Goal: Complete application form

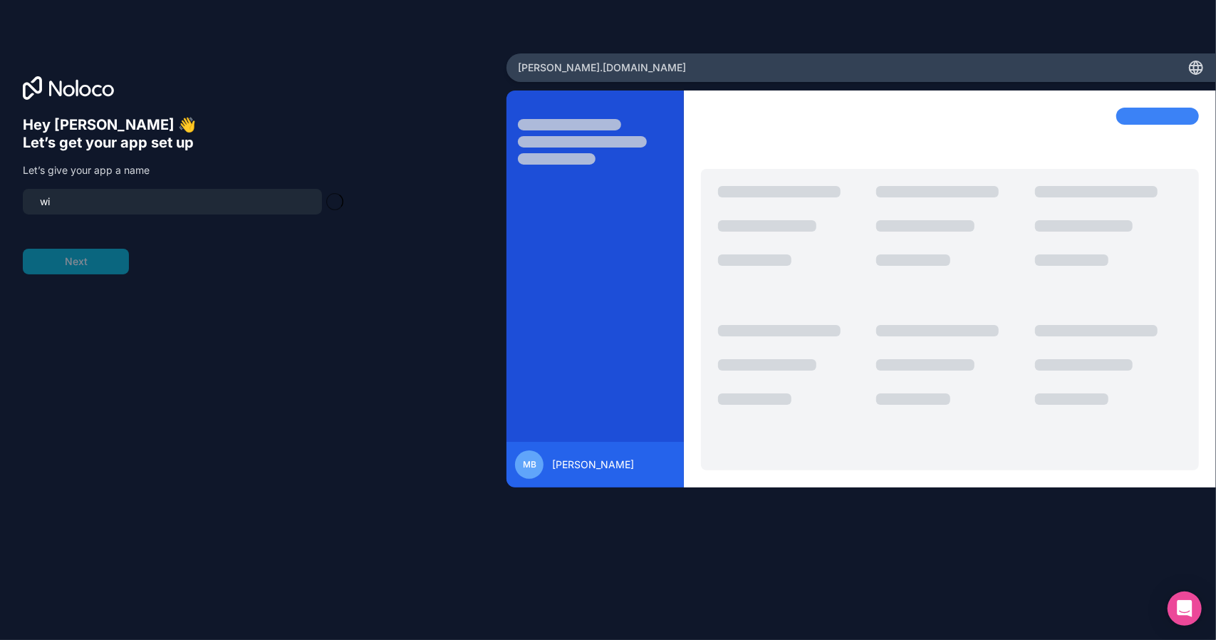
type input "w"
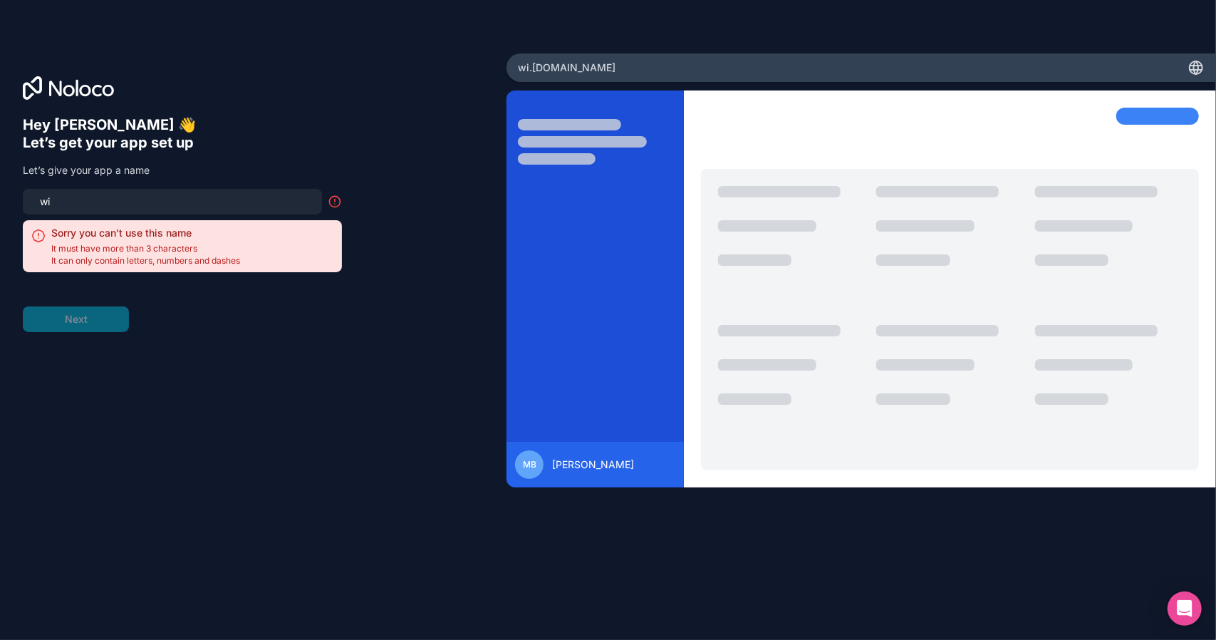
type input "w"
type input "g"
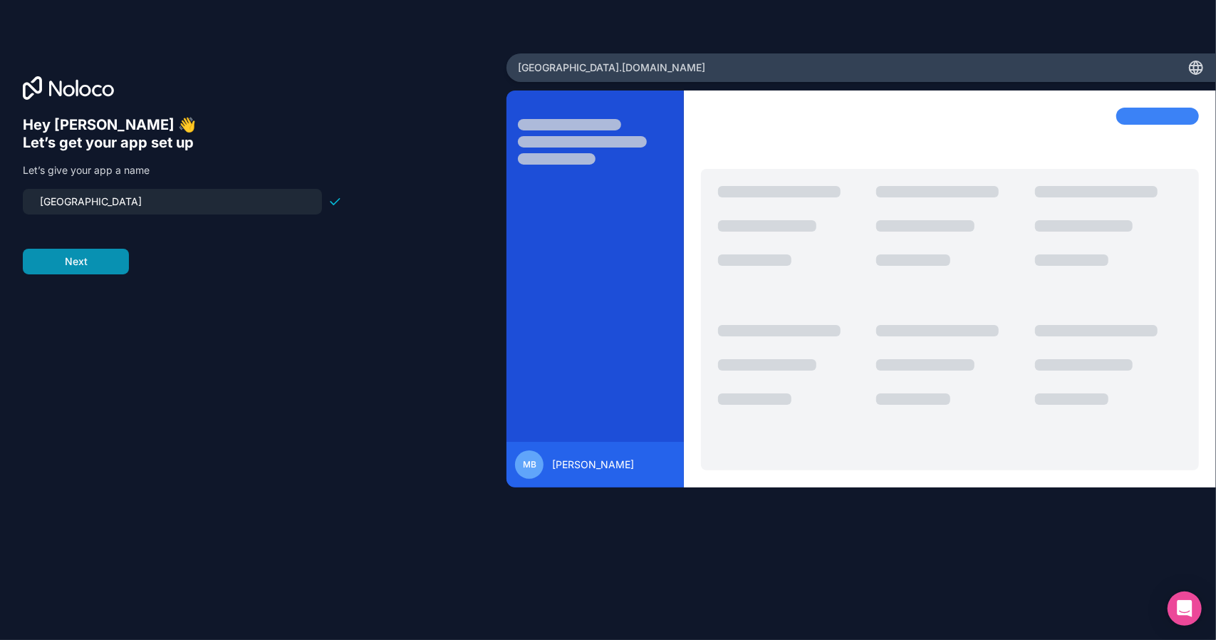
type input "[GEOGRAPHIC_DATA]"
click at [112, 254] on button "Next" at bounding box center [76, 262] width 106 height 26
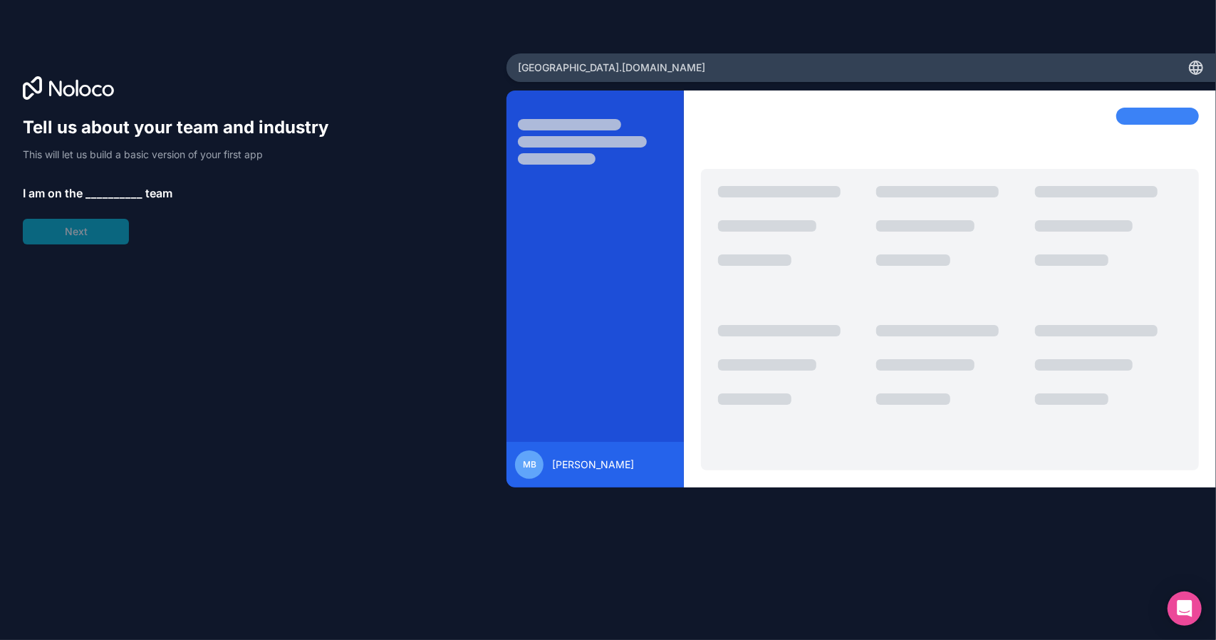
click at [100, 192] on span "__________" at bounding box center [114, 193] width 57 height 17
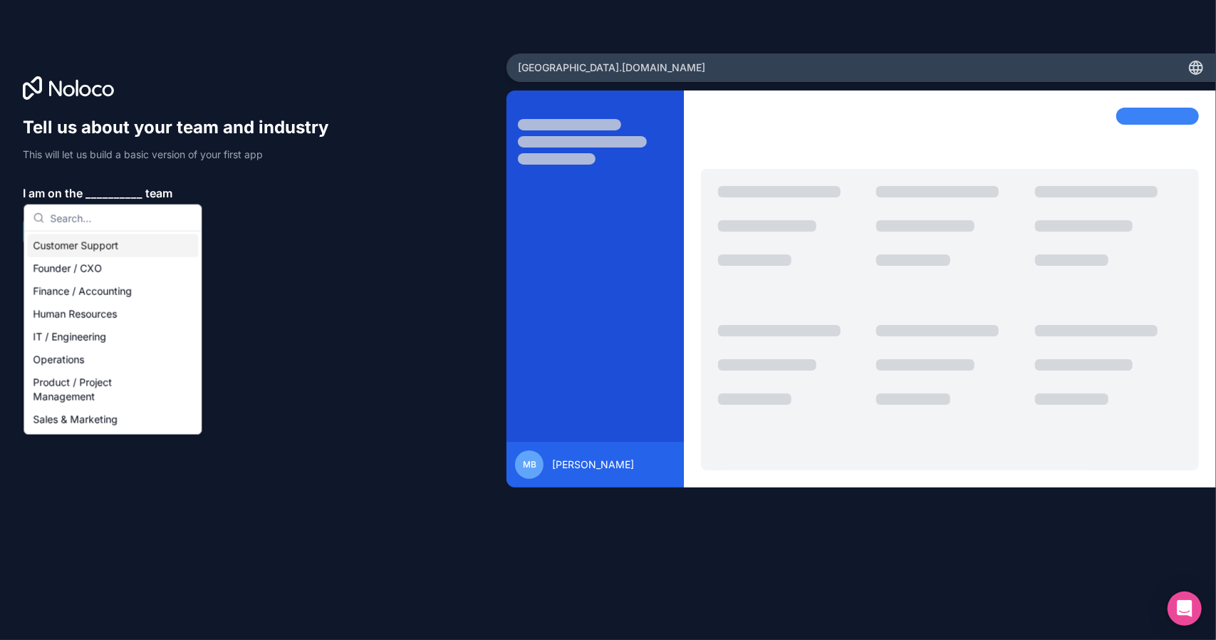
click at [165, 247] on div "Customer Support" at bounding box center [112, 245] width 171 height 23
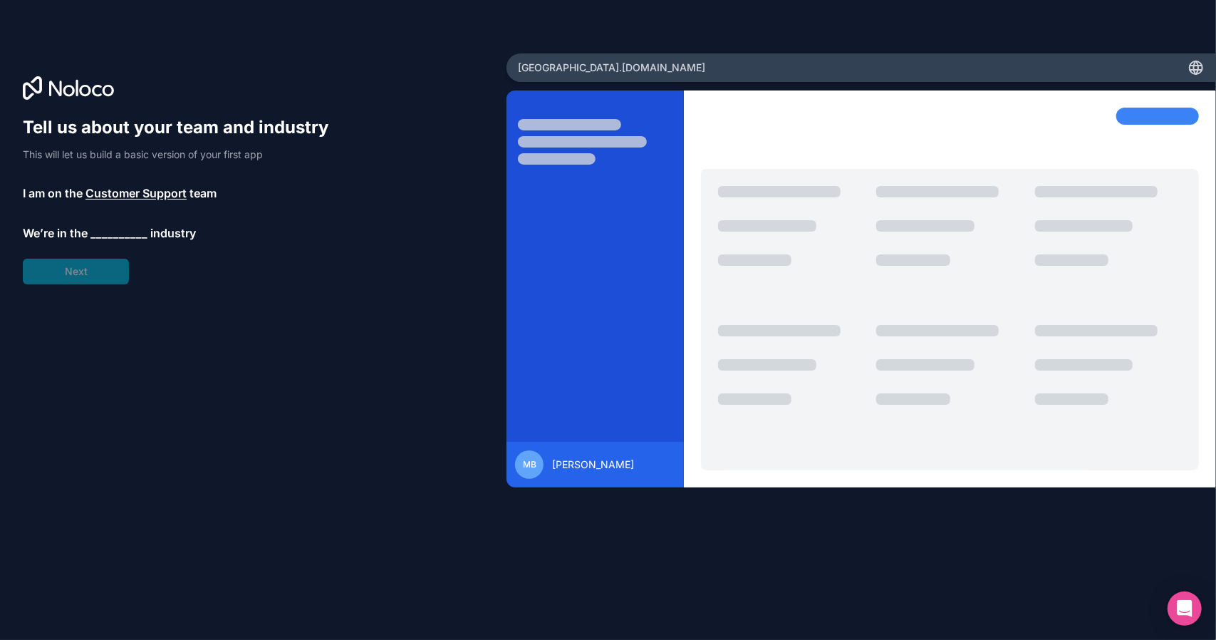
click at [107, 238] on span "__________" at bounding box center [118, 232] width 57 height 17
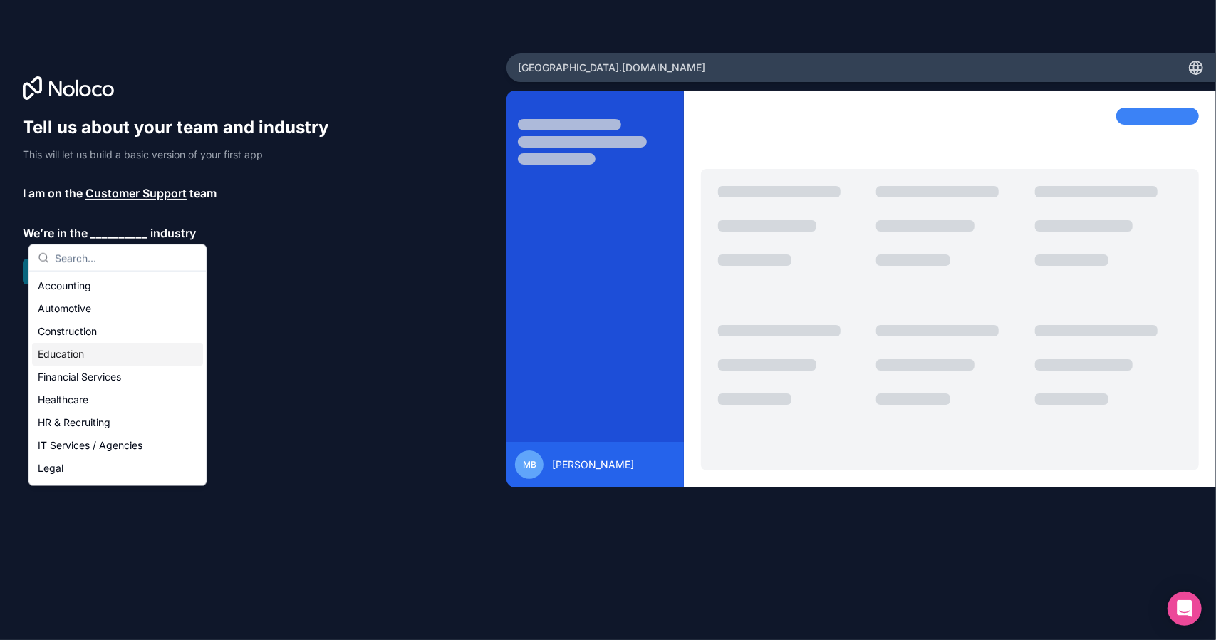
click at [88, 353] on div "Education" at bounding box center [117, 354] width 171 height 23
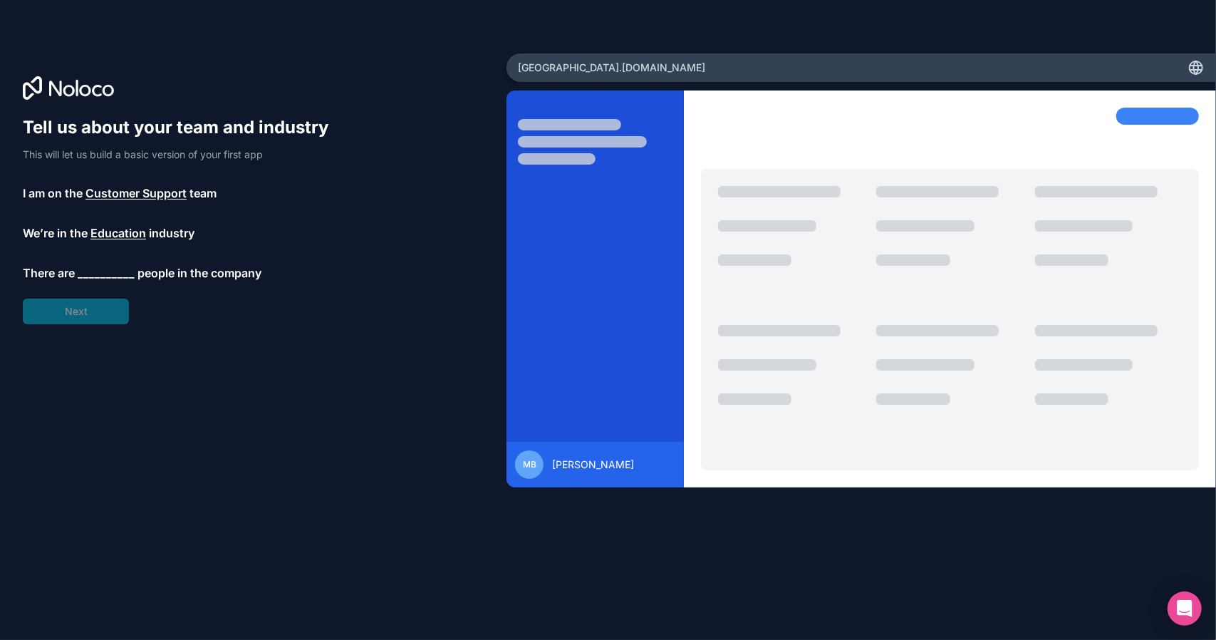
click at [100, 271] on span "__________" at bounding box center [106, 272] width 57 height 17
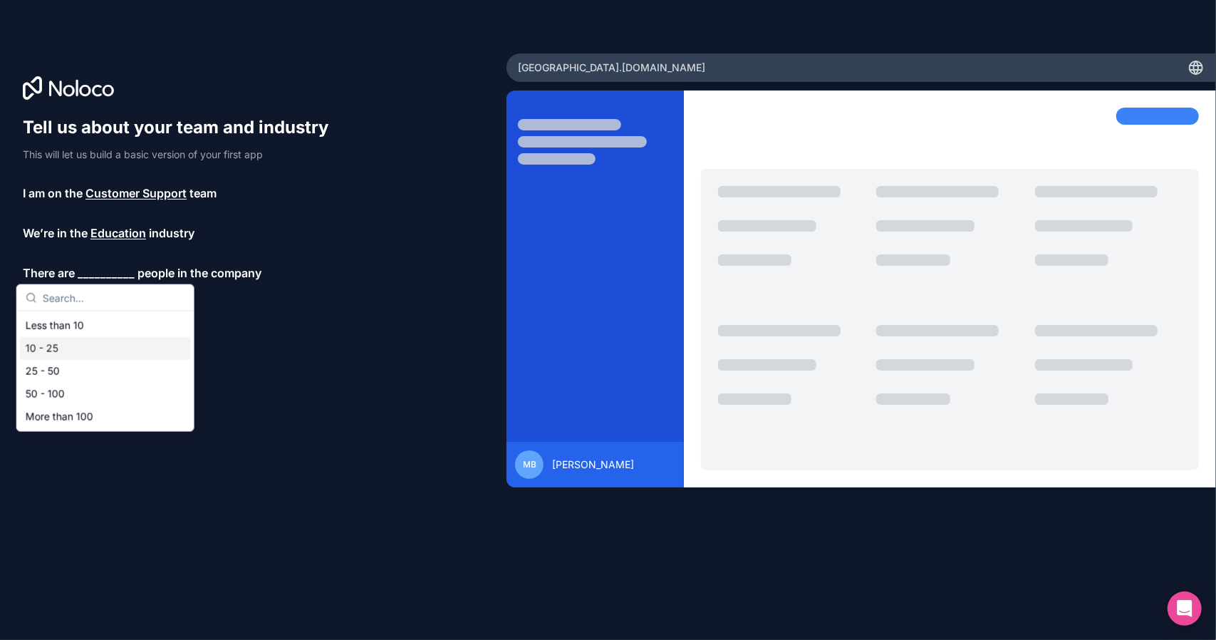
click at [105, 350] on div "10 - 25" at bounding box center [105, 348] width 171 height 23
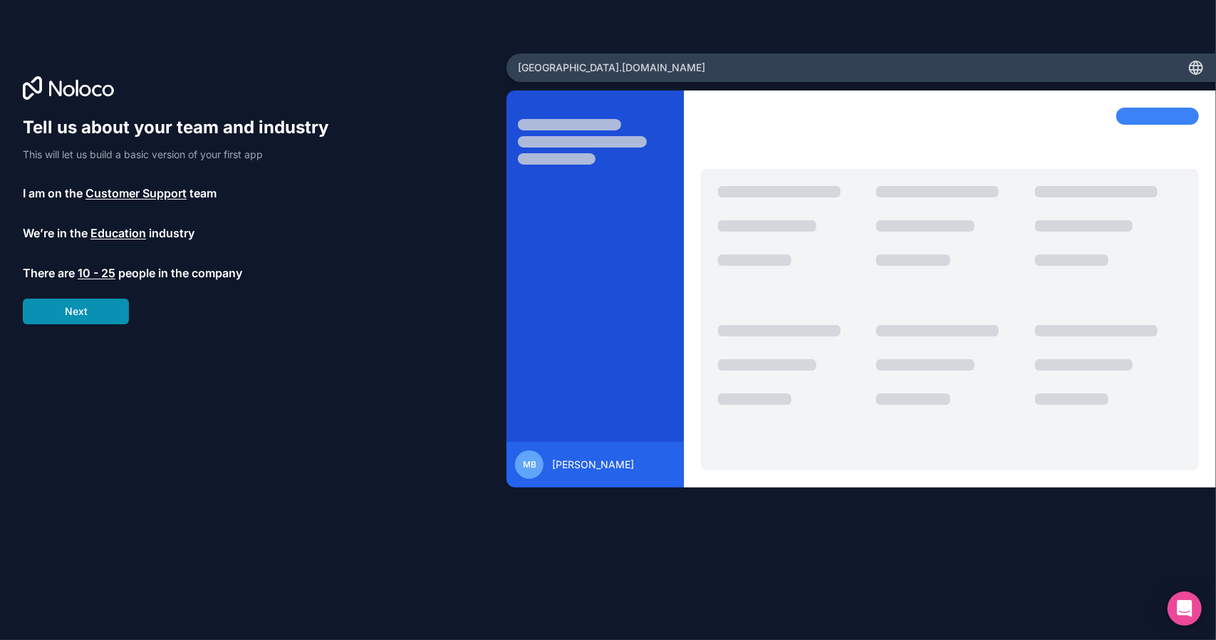
click at [94, 305] on button "Next" at bounding box center [76, 312] width 106 height 26
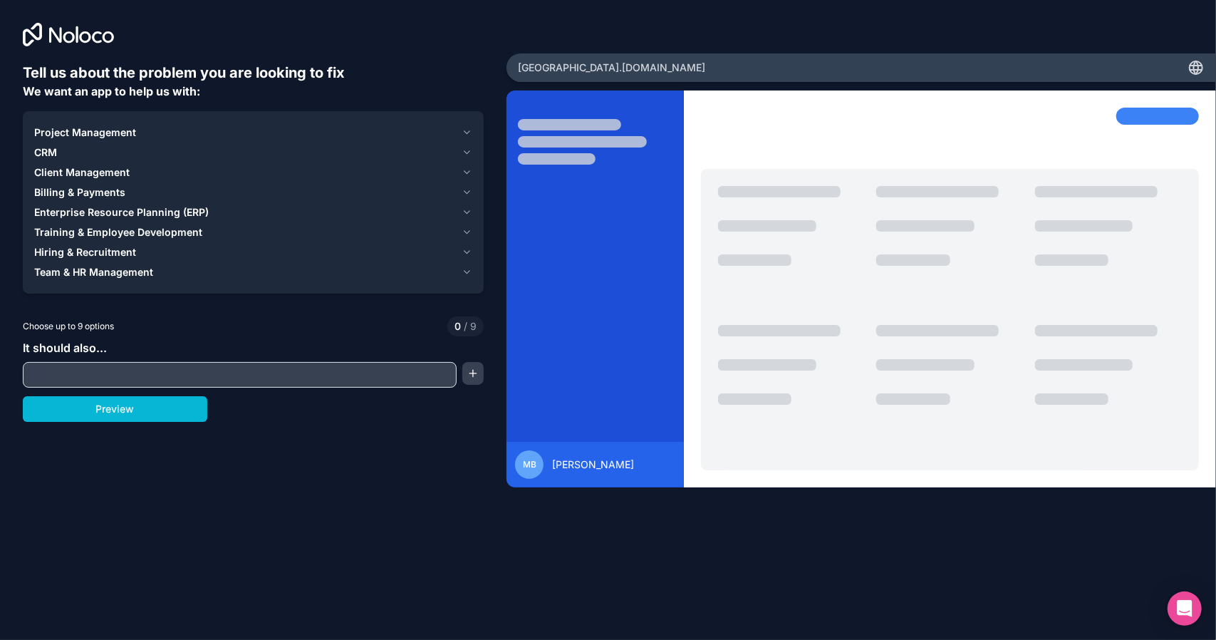
click at [236, 368] on input "text" at bounding box center [239, 375] width 427 height 20
click at [217, 130] on div "Project Management" at bounding box center [245, 132] width 422 height 14
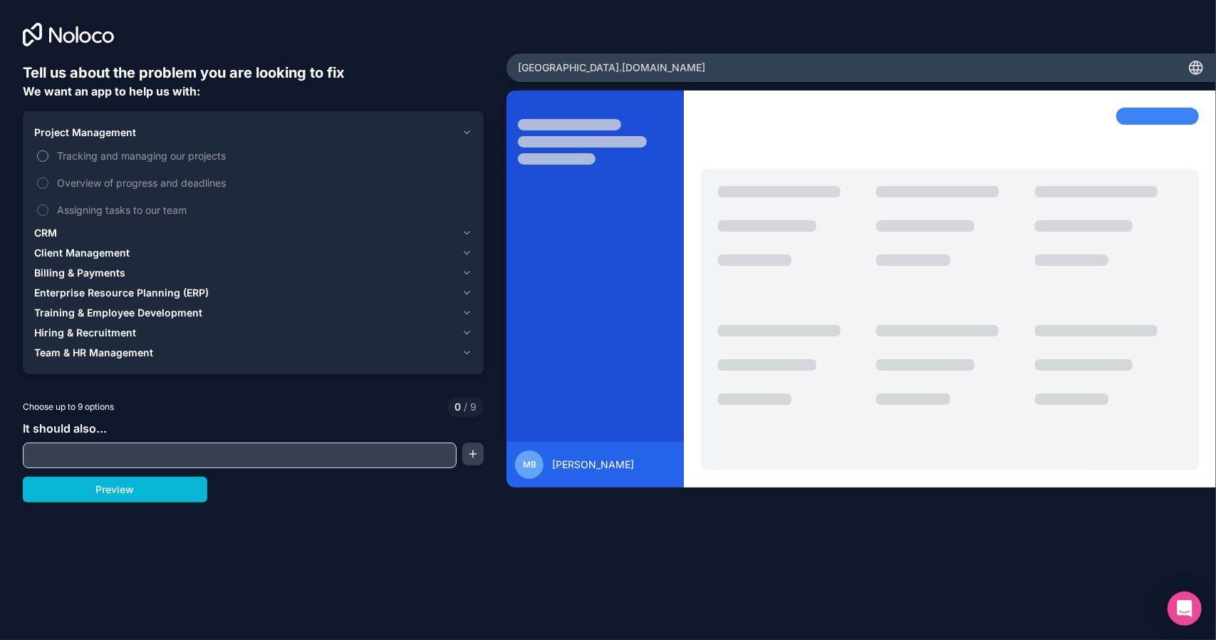
click at [46, 155] on button "Tracking and managing our projects" at bounding box center [42, 155] width 11 height 11
click at [41, 179] on button "Overview of progress and deadlines" at bounding box center [42, 182] width 11 height 11
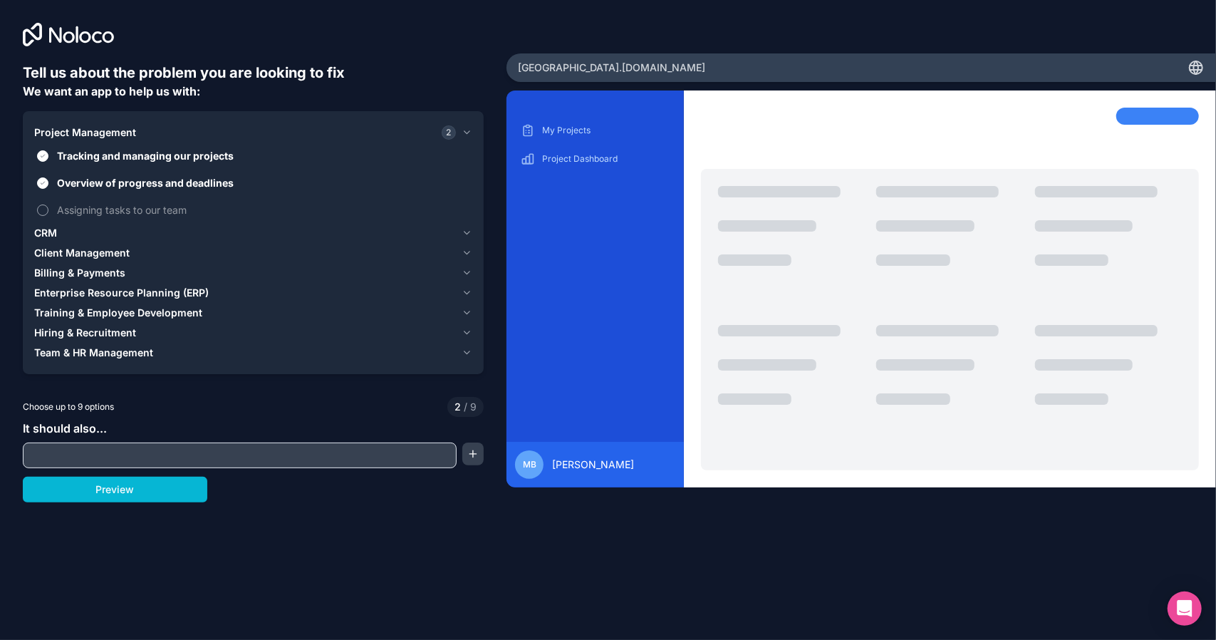
click at [43, 205] on button "Assigning tasks to our team" at bounding box center [42, 210] width 11 height 11
click at [129, 486] on button "Preview" at bounding box center [115, 490] width 185 height 26
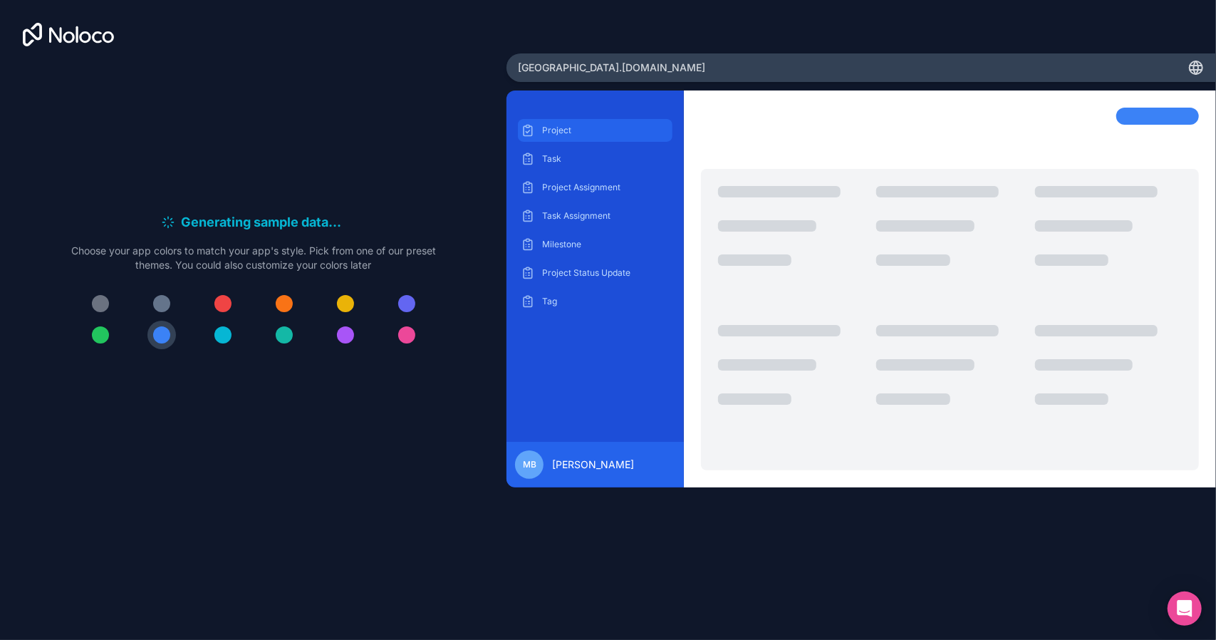
click at [583, 128] on p "Project" at bounding box center [606, 130] width 128 height 11
click at [527, 467] on span "MB" at bounding box center [530, 464] width 14 height 11
click at [88, 40] on icon at bounding box center [84, 36] width 11 height 11
click at [556, 130] on p "Project" at bounding box center [606, 130] width 128 height 11
click at [556, 150] on div "Task" at bounding box center [595, 159] width 155 height 23
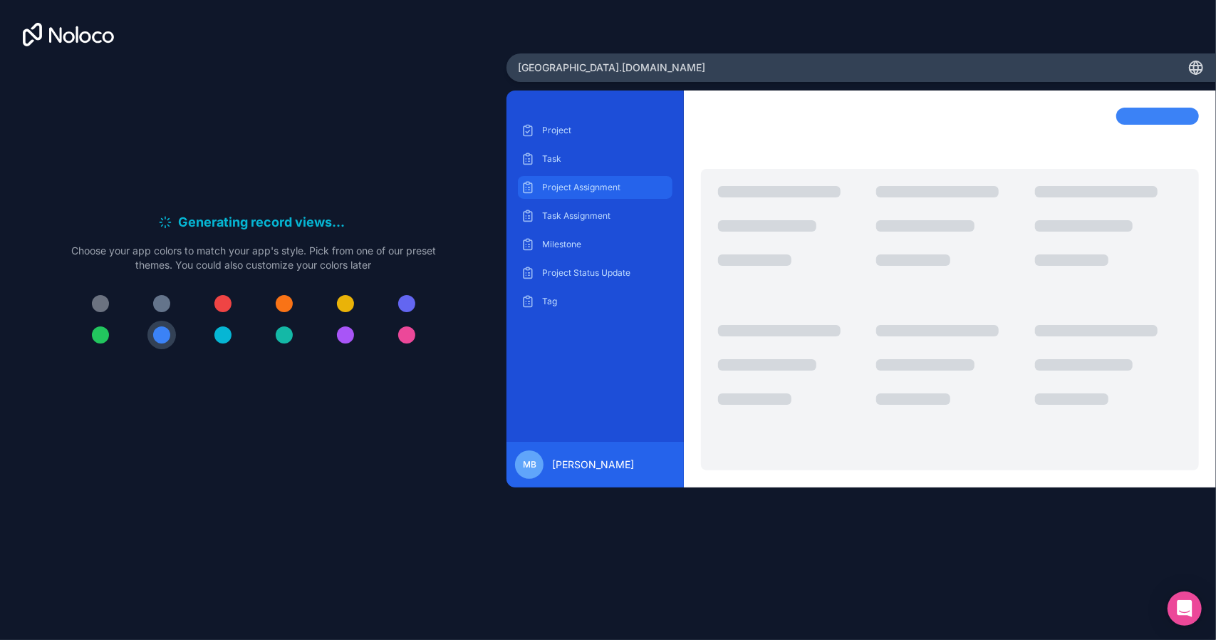
click at [567, 179] on div "Project Assignment" at bounding box center [595, 187] width 155 height 23
